Goal: Task Accomplishment & Management: Complete application form

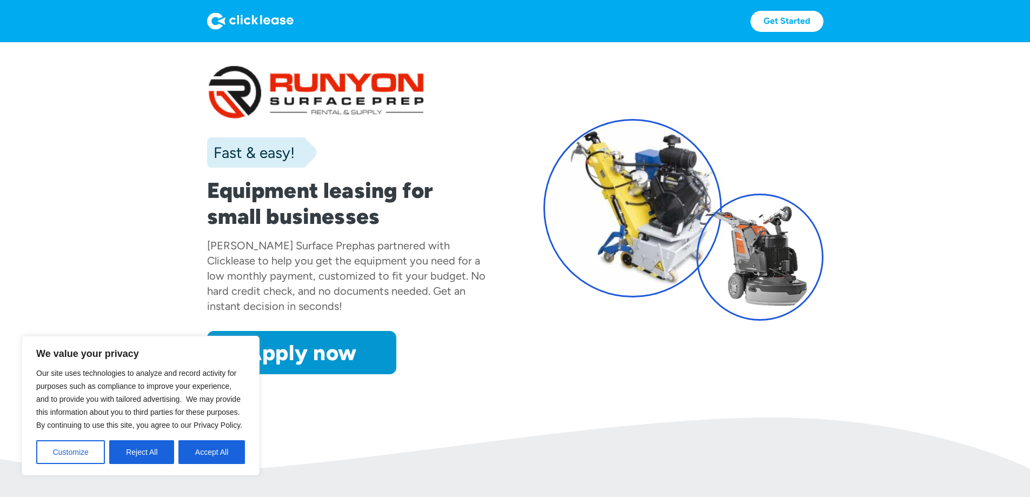
click at [190, 452] on button "Accept All" at bounding box center [211, 452] width 66 height 24
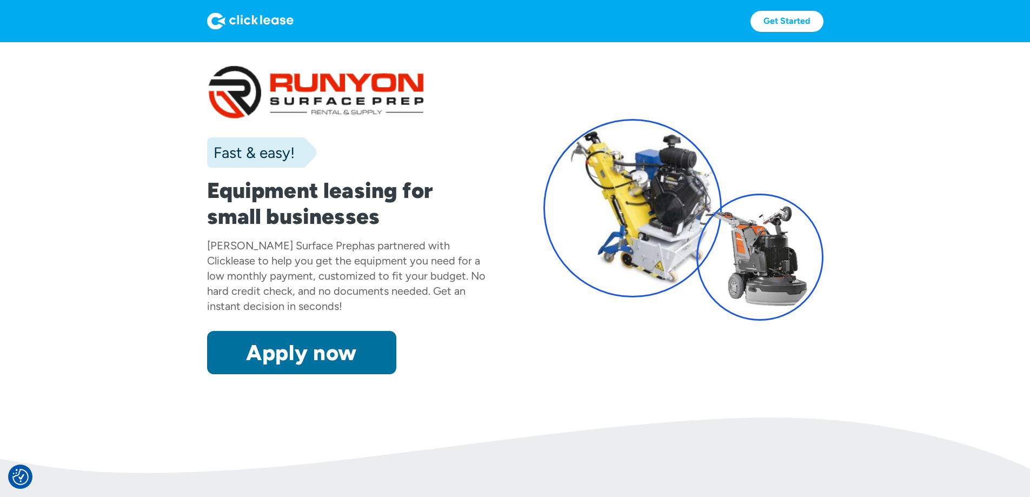
click at [248, 374] on link "Apply now" at bounding box center [301, 352] width 189 height 43
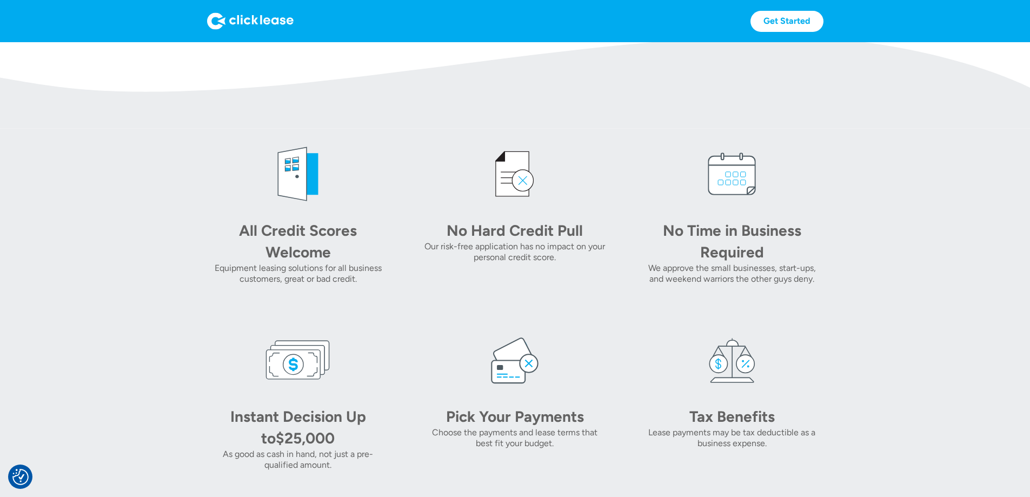
scroll to position [270, 0]
